Goal: Use online tool/utility: Utilize a website feature to perform a specific function

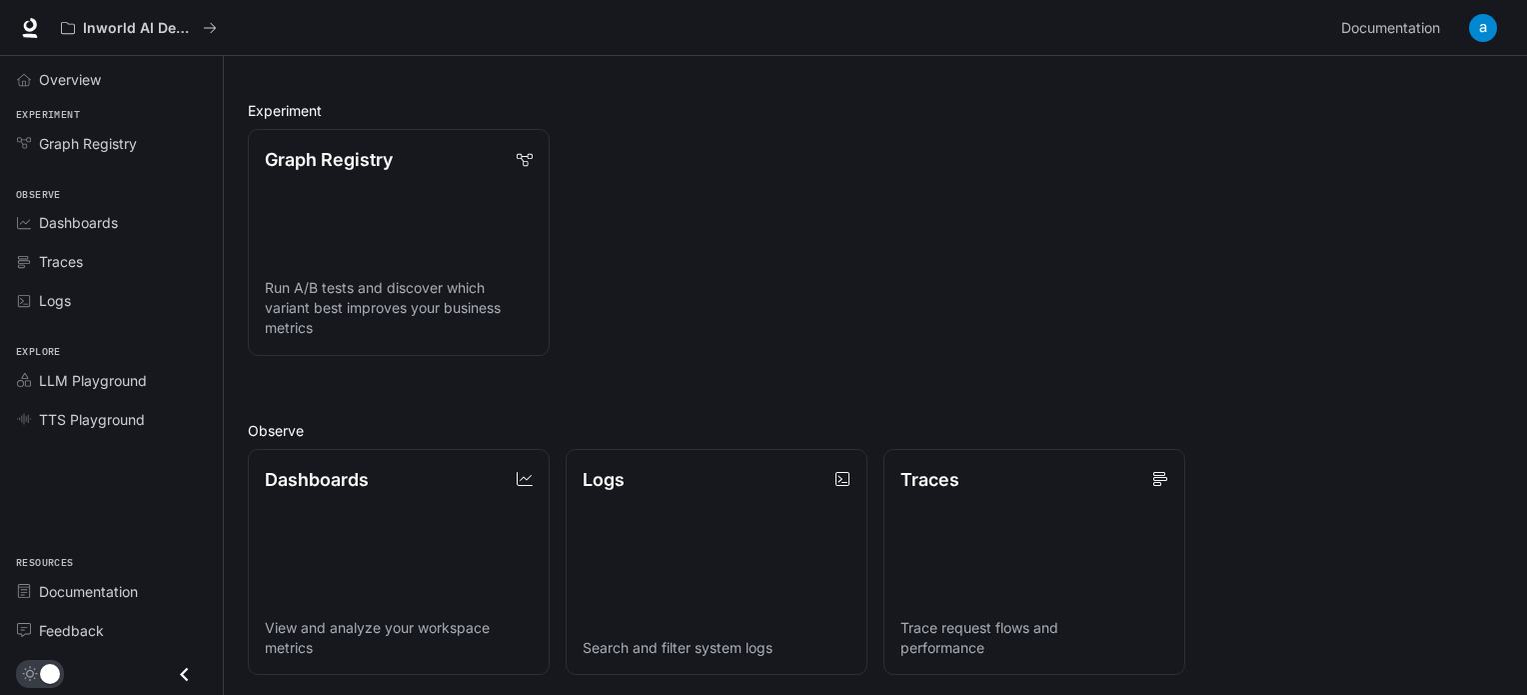
scroll to position [200, 0]
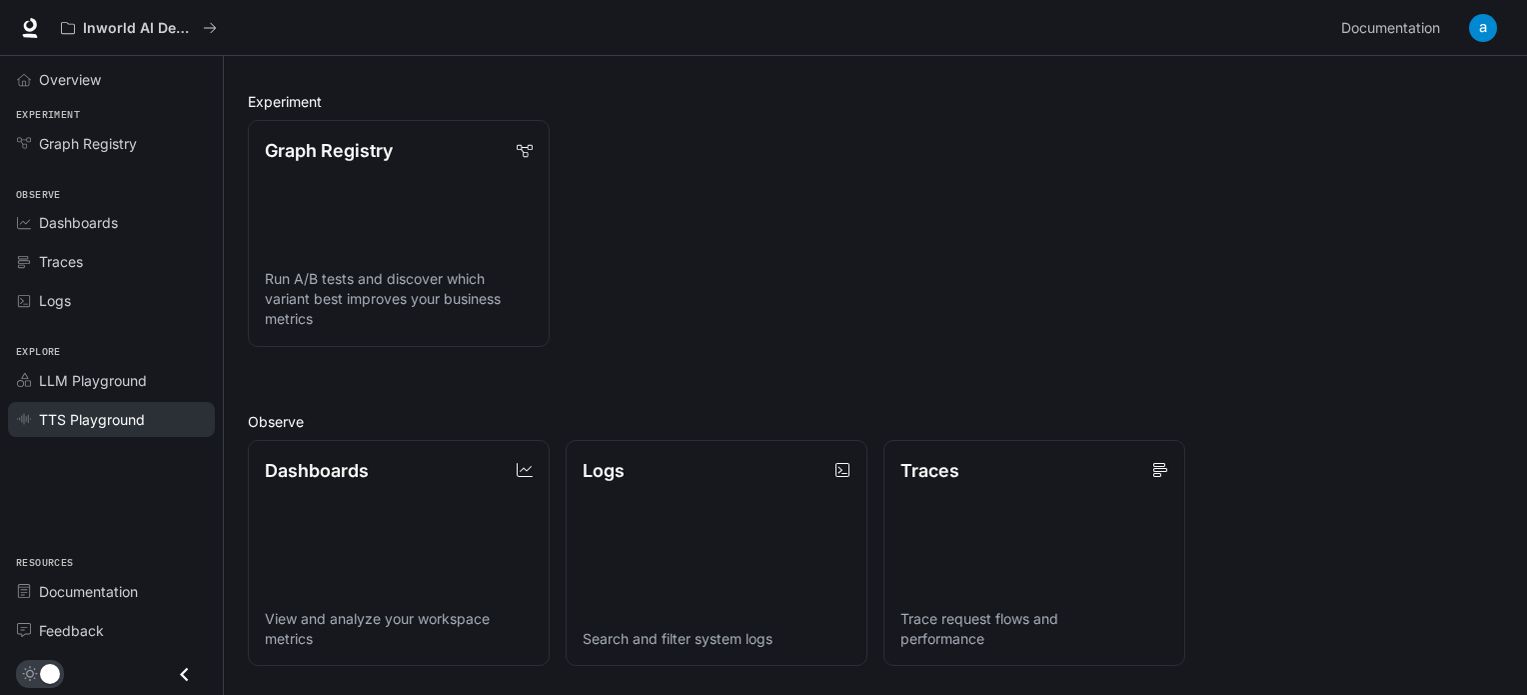
click at [81, 425] on span "TTS Playground" at bounding box center [92, 419] width 106 height 21
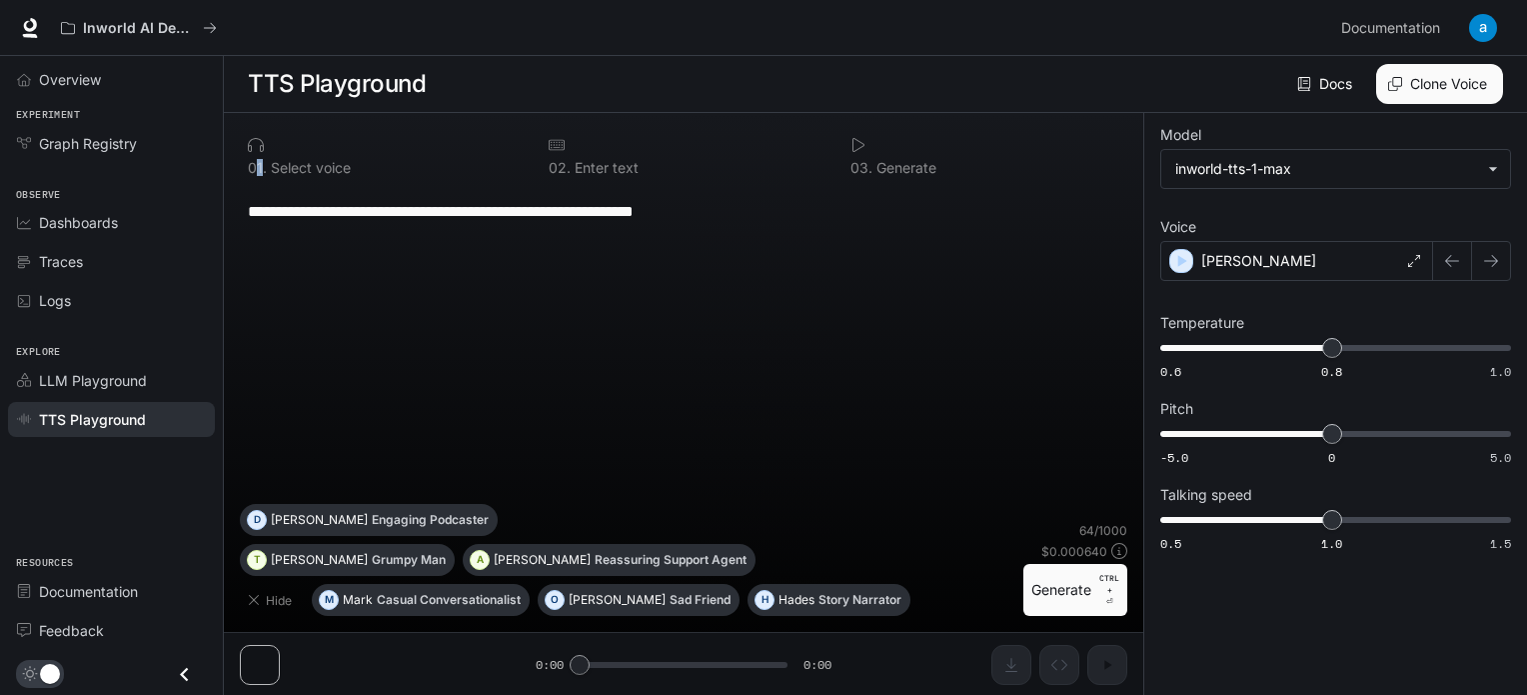
click at [257, 174] on p "0 1 ." at bounding box center [257, 168] width 19 height 14
click at [298, 167] on p "Select voice" at bounding box center [309, 168] width 84 height 14
click at [420, 603] on p "Casual Conversationalist" at bounding box center [449, 600] width 144 height 12
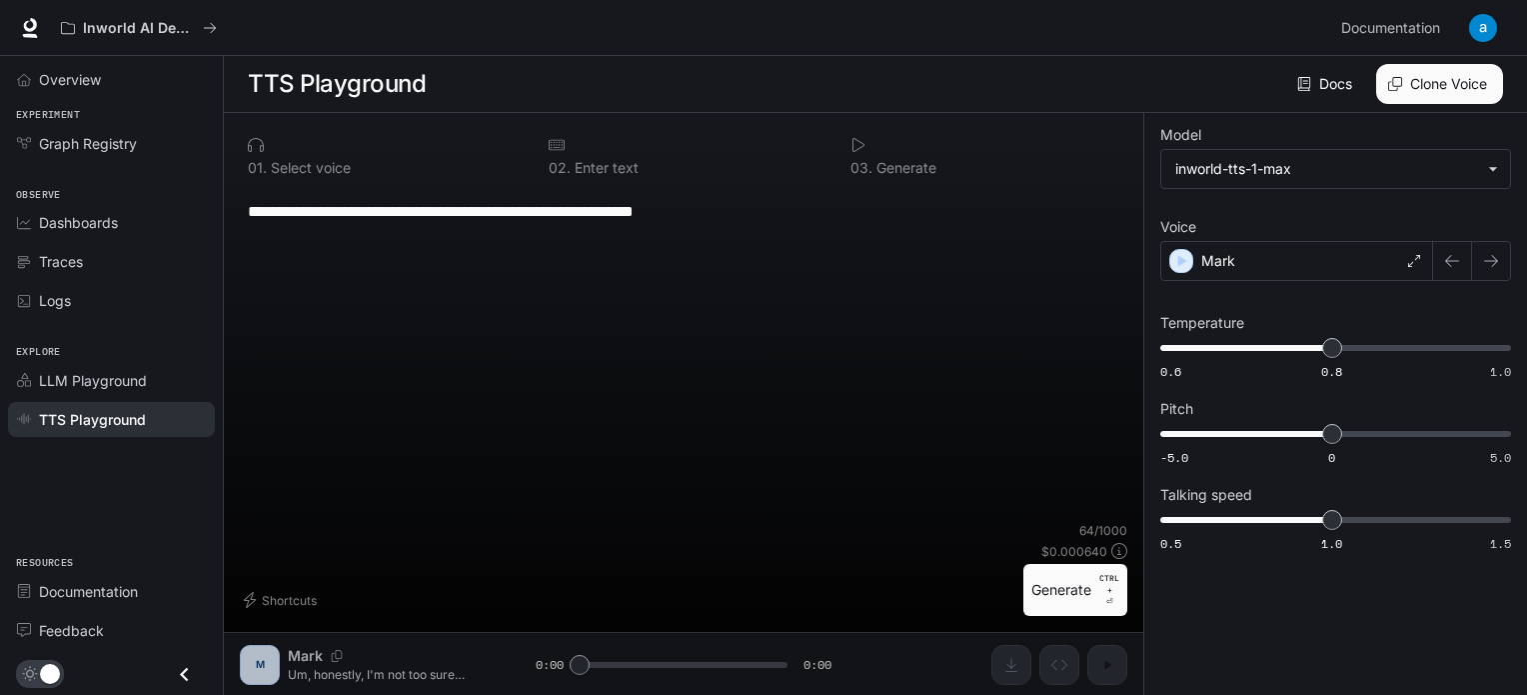
type textarea "**********"
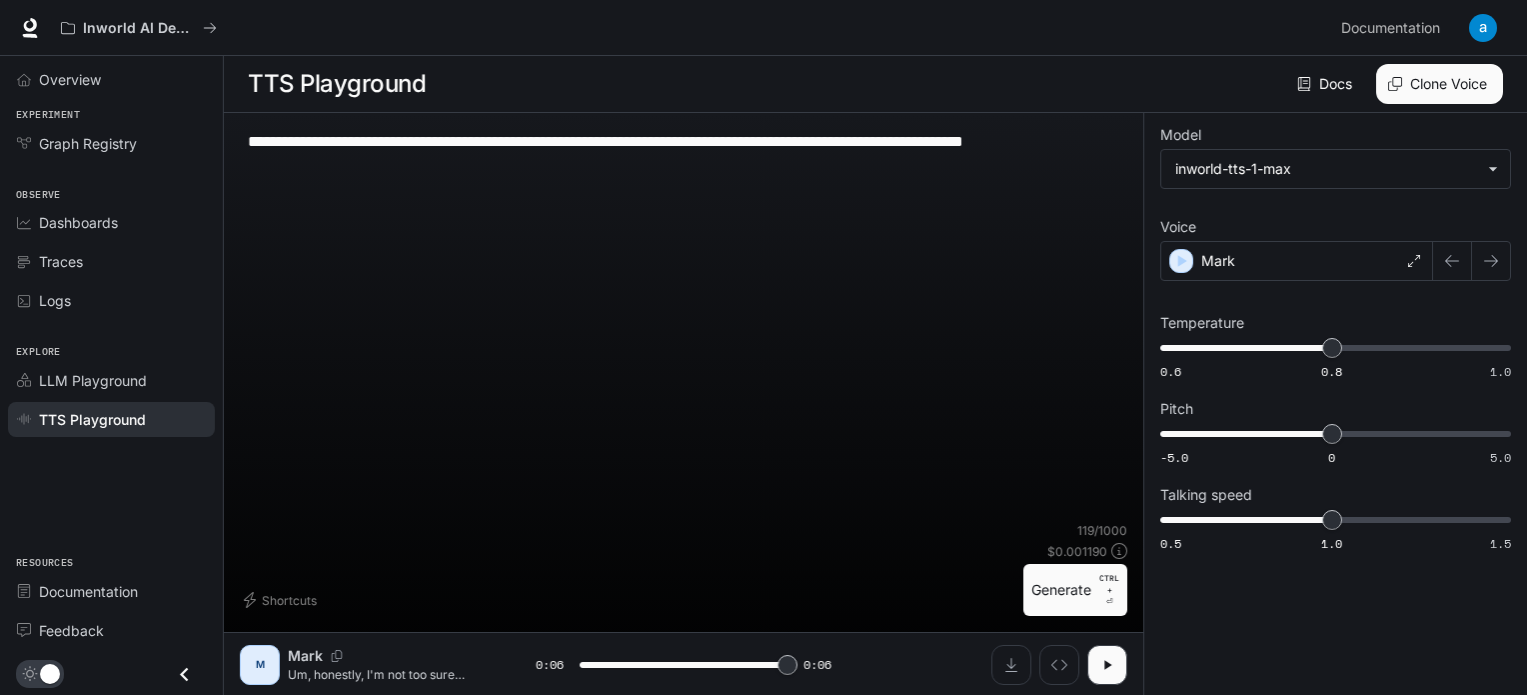
type input "*"
click at [325, 667] on p "Um, honestly, I'm not too sure about that, but, uh, I kinda remember hearing so…" at bounding box center [388, 674] width 200 height 17
click at [269, 662] on div "M" at bounding box center [260, 665] width 32 height 32
click at [334, 657] on icon "Copy Voice ID" at bounding box center [337, 656] width 20 height 12
click at [240, 663] on div "M" at bounding box center [260, 665] width 40 height 40
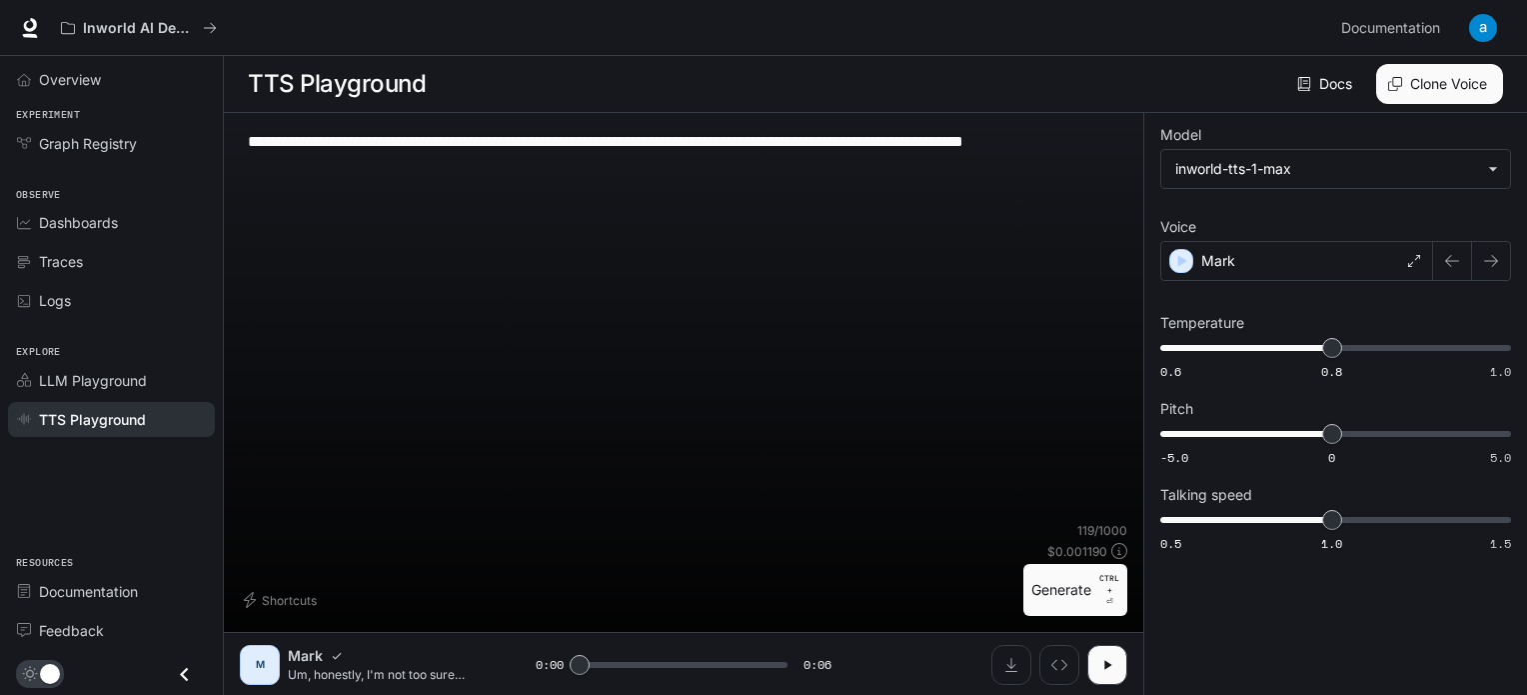
click at [264, 663] on div "M" at bounding box center [260, 665] width 32 height 32
click at [96, 387] on span "LLM Playground" at bounding box center [93, 380] width 108 height 21
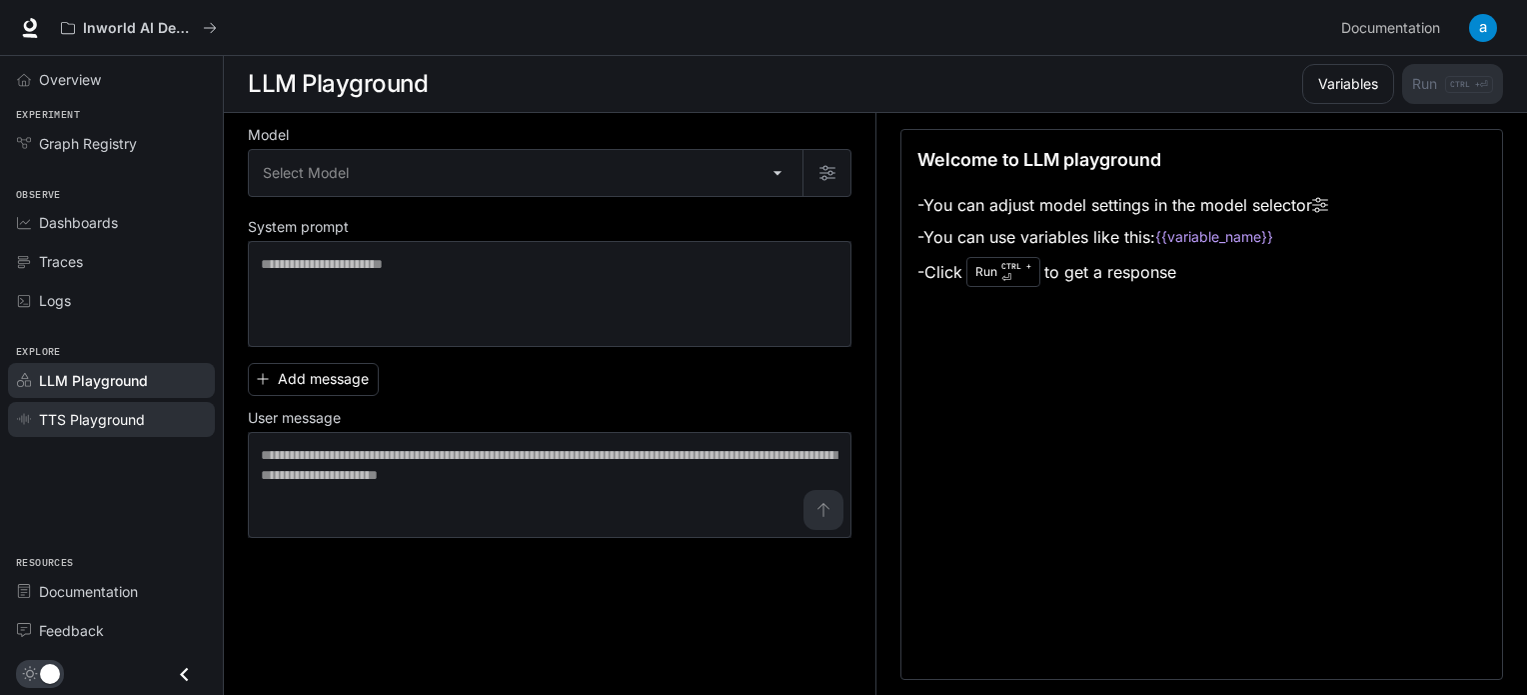
click at [94, 405] on link "TTS Playground" at bounding box center [111, 419] width 207 height 35
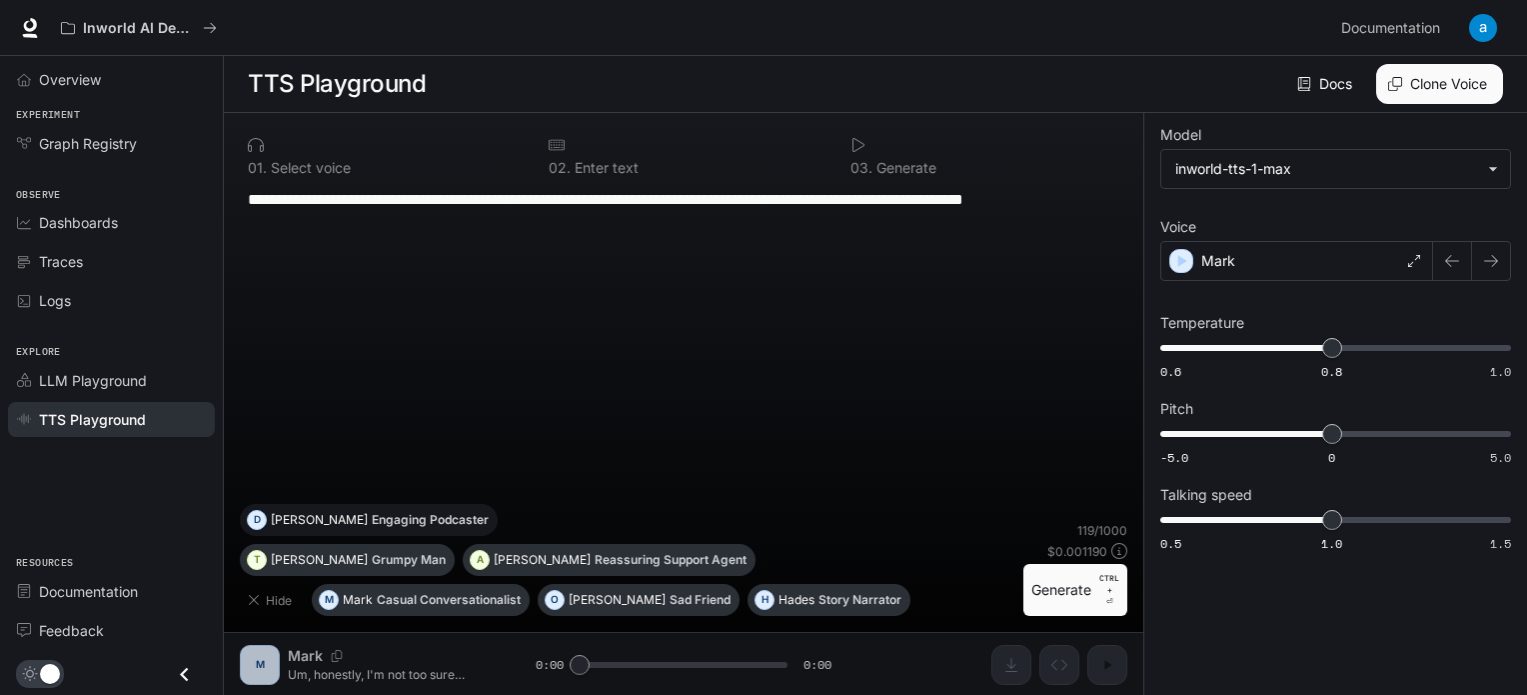
click at [498, 536] on button "[PERSON_NAME] Engaging Podcaster" at bounding box center [369, 520] width 258 height 32
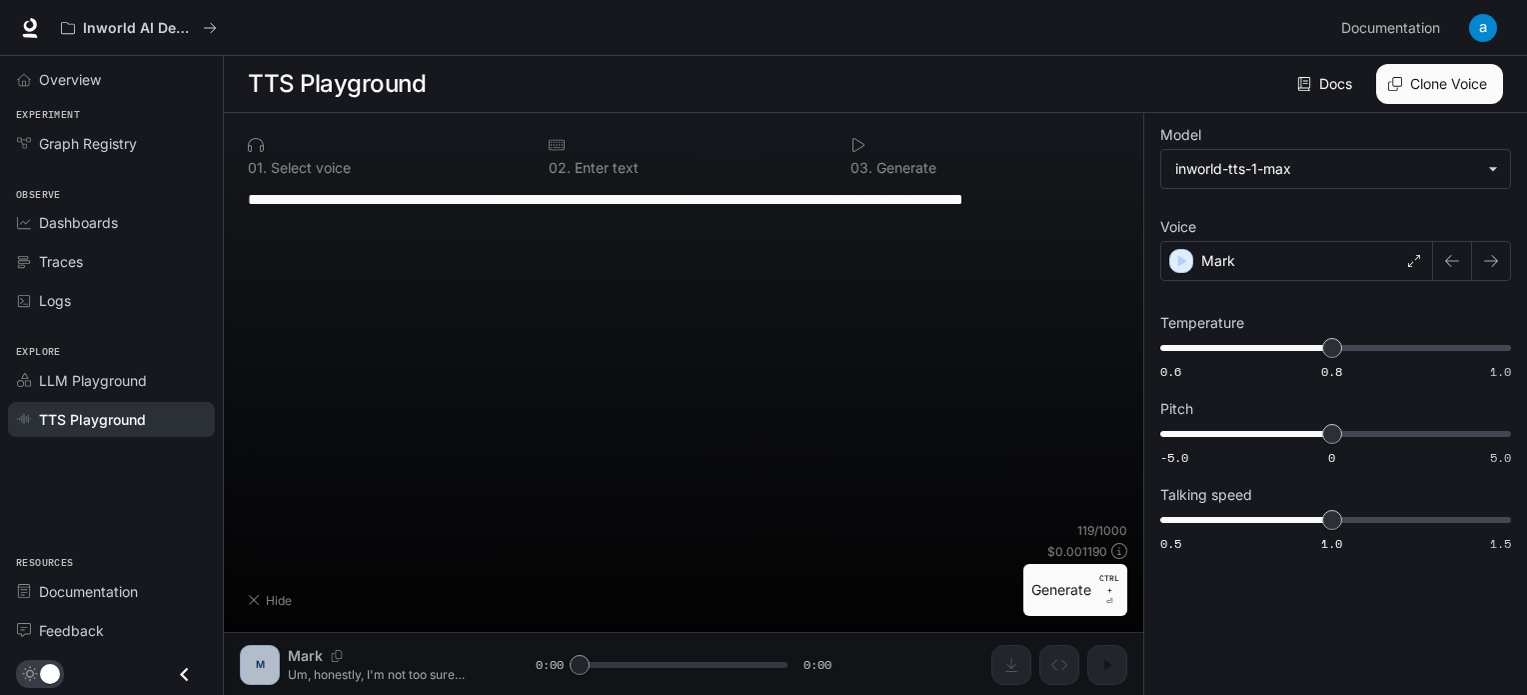
type textarea "**********"
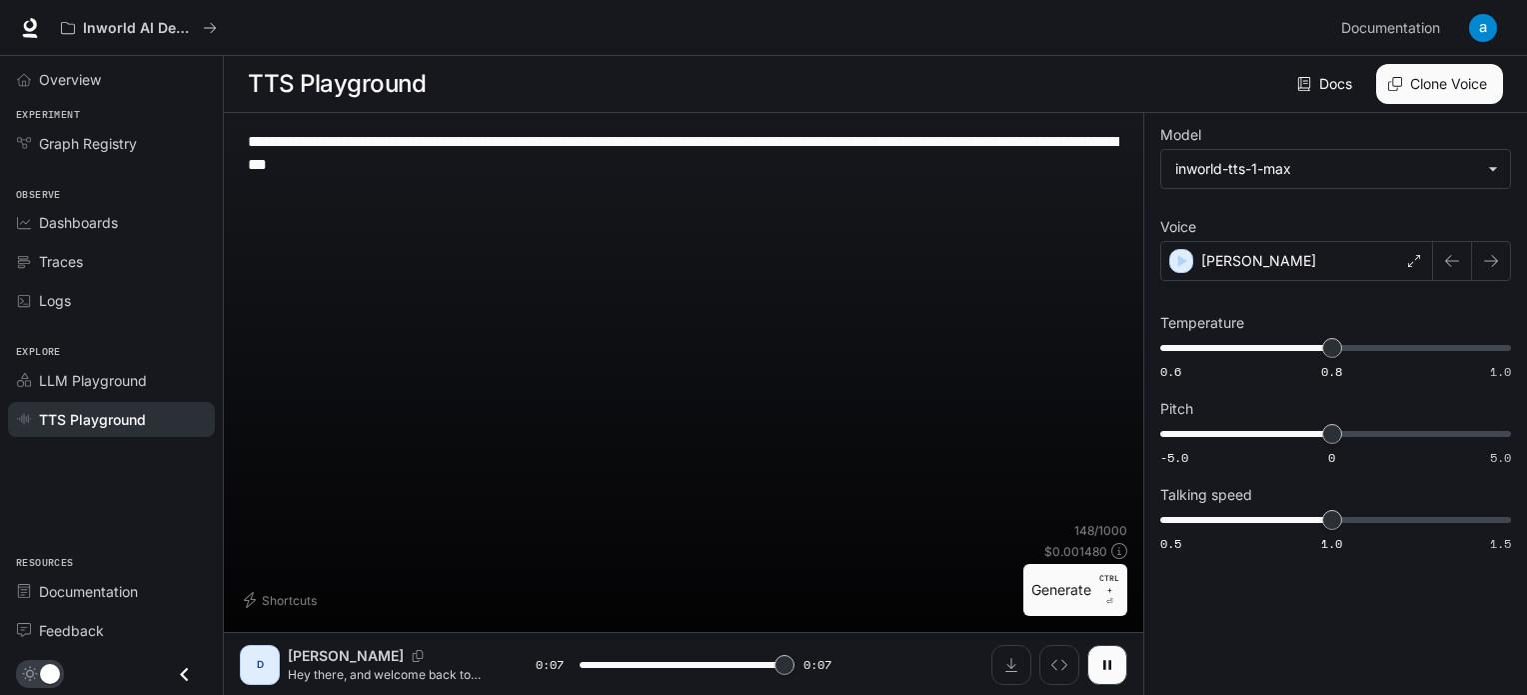
type input "*"
drag, startPoint x: 550, startPoint y: 163, endPoint x: 171, endPoint y: 113, distance: 382.1
click at [171, 113] on div "**********" at bounding box center [763, 348] width 1527 height 696
paste textarea
type textarea "**********"
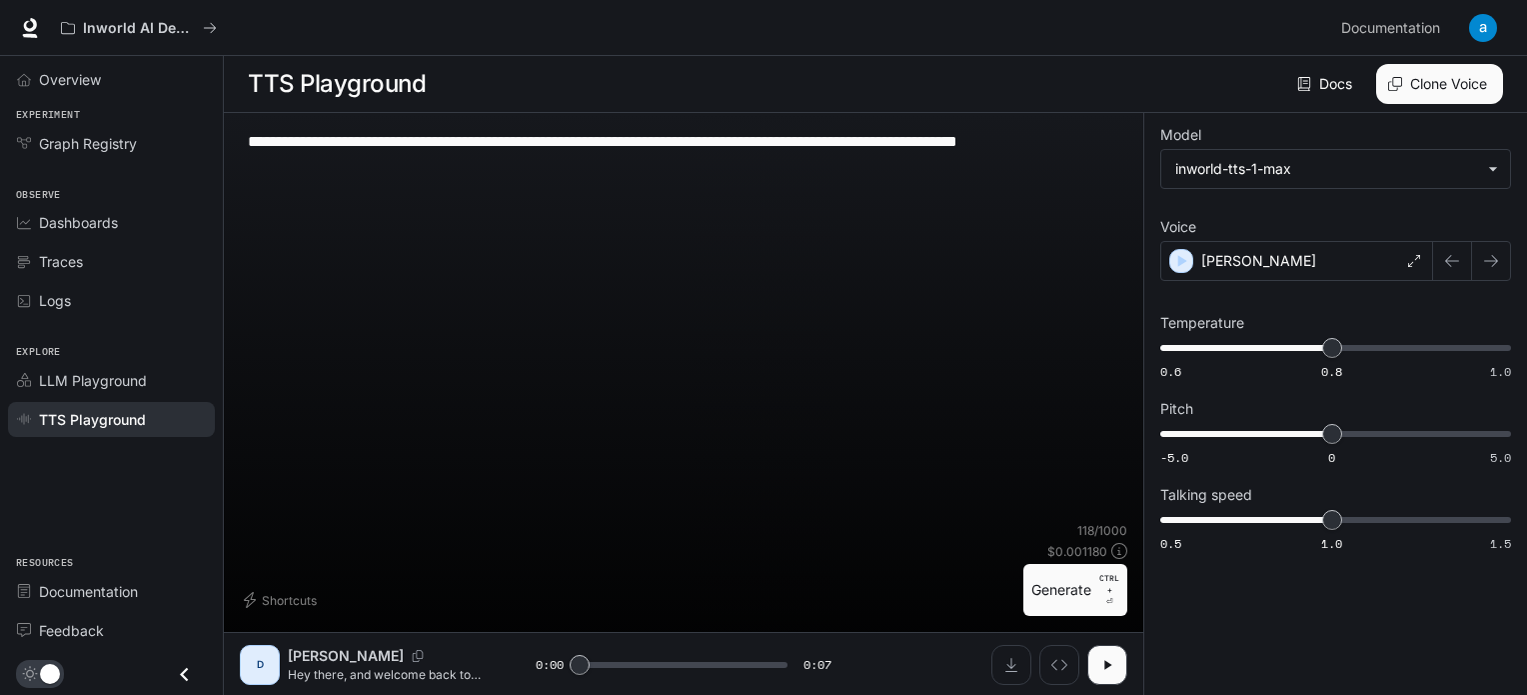
click at [1043, 592] on button "Generate CTRL + ⏎" at bounding box center [1075, 590] width 104 height 52
click at [1019, 667] on button "Download audio" at bounding box center [1011, 665] width 40 height 40
click at [1055, 583] on button "Generate CTRL + ⏎" at bounding box center [1075, 590] width 104 height 52
type input "*"
